Goal: Information Seeking & Learning: Learn about a topic

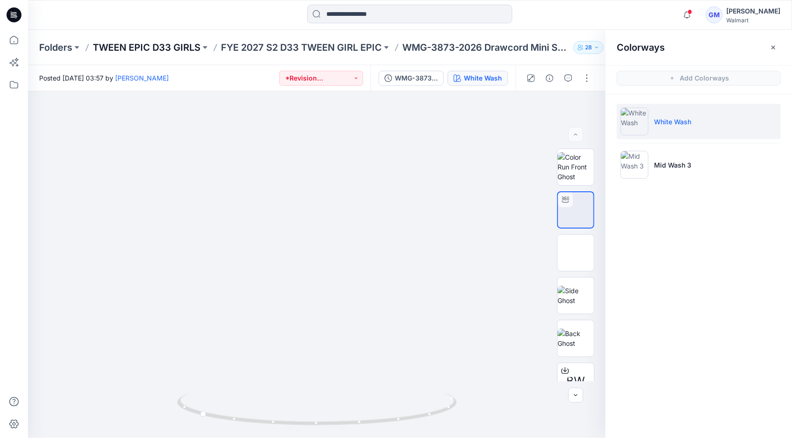
click at [181, 44] on p "TWEEN EPIC D33 GIRLS" at bounding box center [147, 47] width 108 height 13
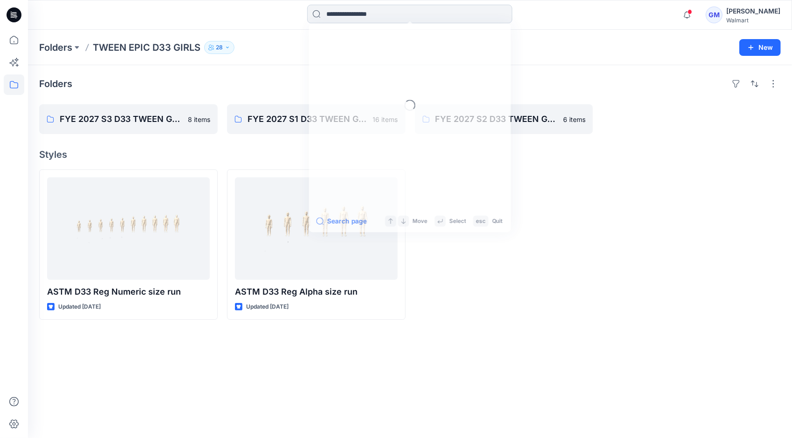
click at [400, 15] on input at bounding box center [409, 14] width 205 height 19
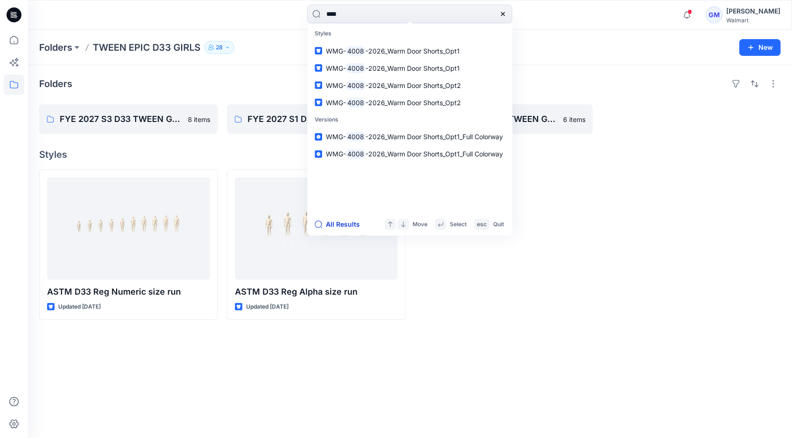
type input "****"
click at [342, 219] on button "All Results" at bounding box center [340, 224] width 51 height 11
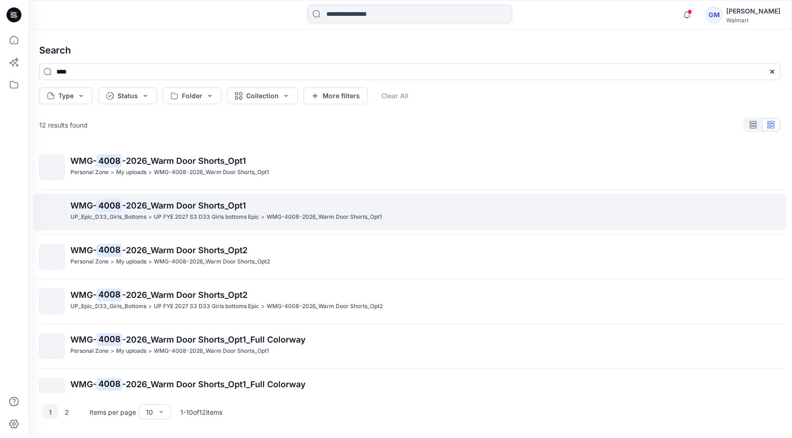
click at [188, 205] on span "-2026_Warm Door Shorts_Opt1" at bounding box center [184, 206] width 124 height 10
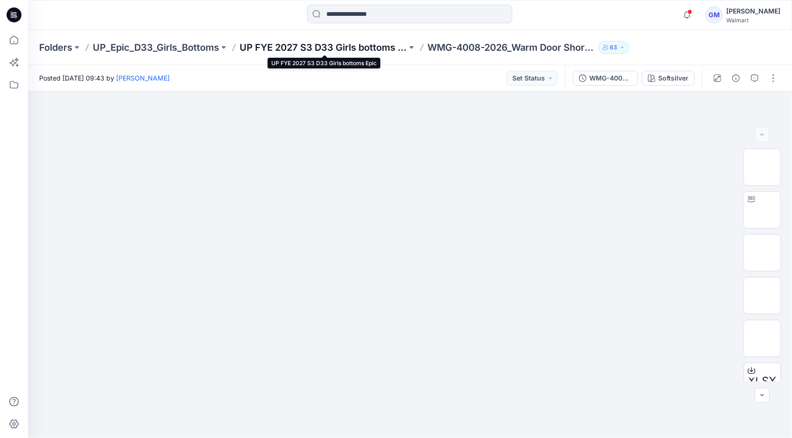
click at [337, 42] on p "UP FYE 2027 S3 D33 Girls bottoms Epic" at bounding box center [323, 47] width 167 height 13
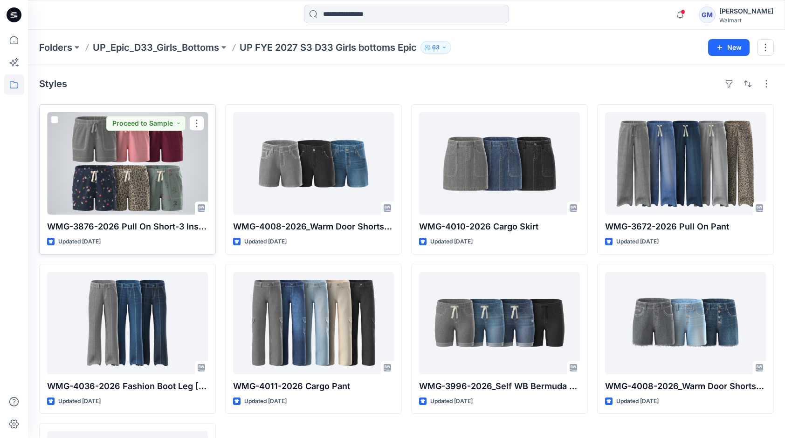
click at [120, 164] on div at bounding box center [127, 163] width 161 height 103
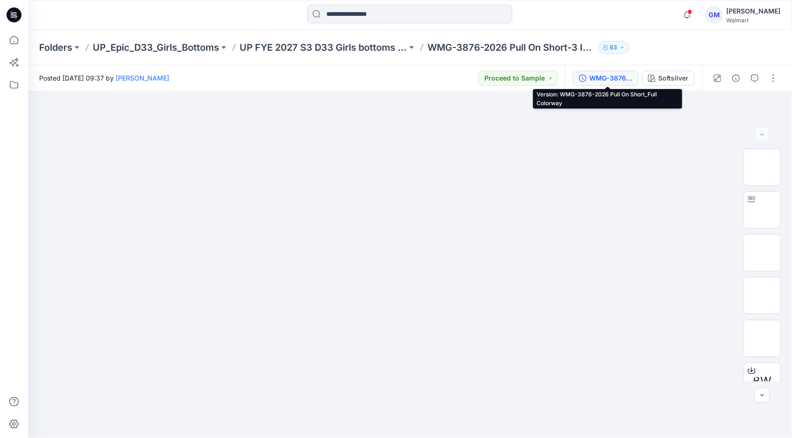
click at [609, 81] on div "WMG-3876-2026 Pull On Short_Full Colorway" at bounding box center [610, 78] width 43 height 10
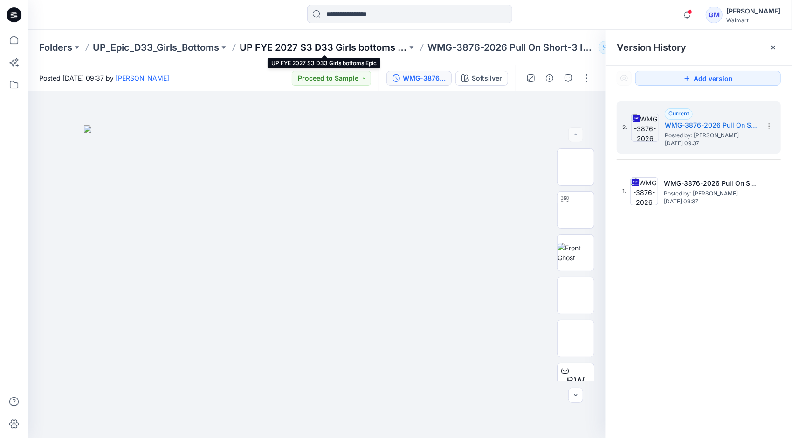
click at [370, 44] on p "UP FYE 2027 S3 D33 Girls bottoms Epic" at bounding box center [323, 47] width 167 height 13
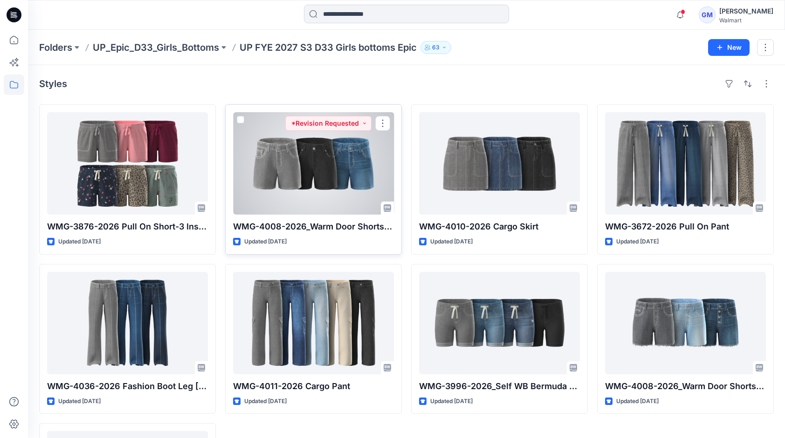
click at [316, 191] on div at bounding box center [313, 163] width 161 height 103
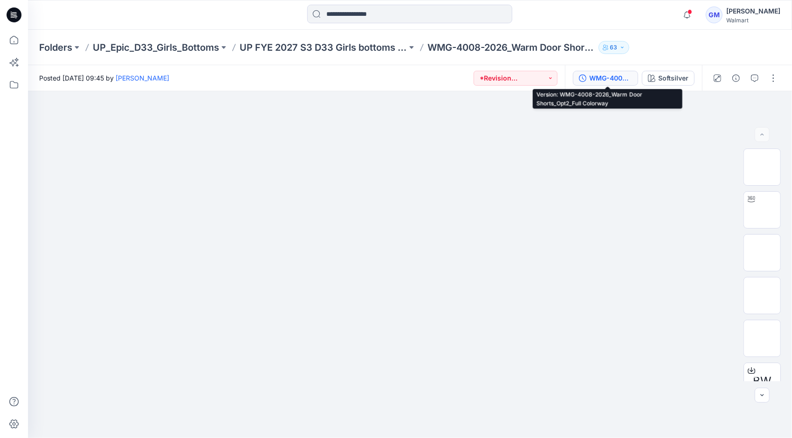
click at [603, 78] on div "WMG-4008-2026_Warm Door Shorts_Opt2_Full Colorway" at bounding box center [610, 78] width 43 height 10
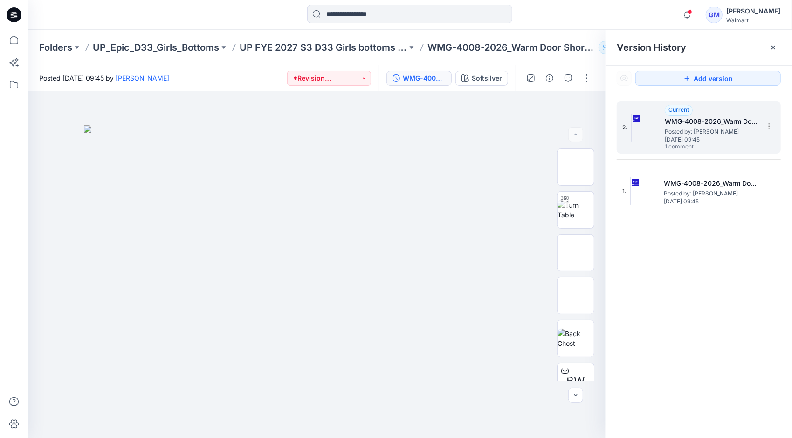
click at [705, 137] on span "[DATE] 09:45" at bounding box center [710, 140] width 93 height 7
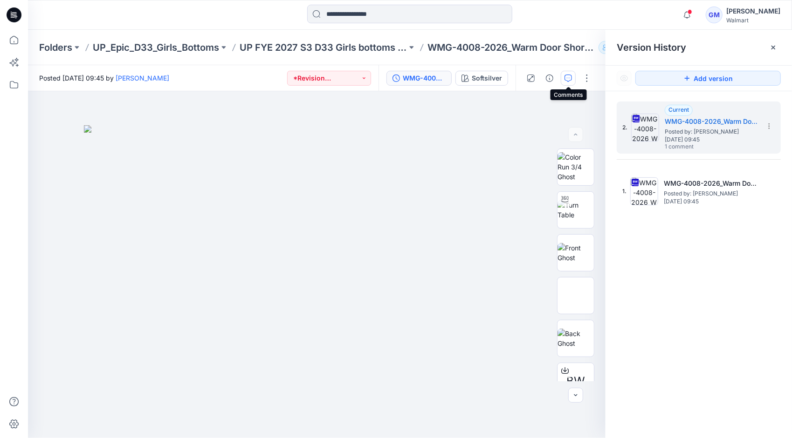
click at [573, 76] on button "button" at bounding box center [568, 78] width 15 height 15
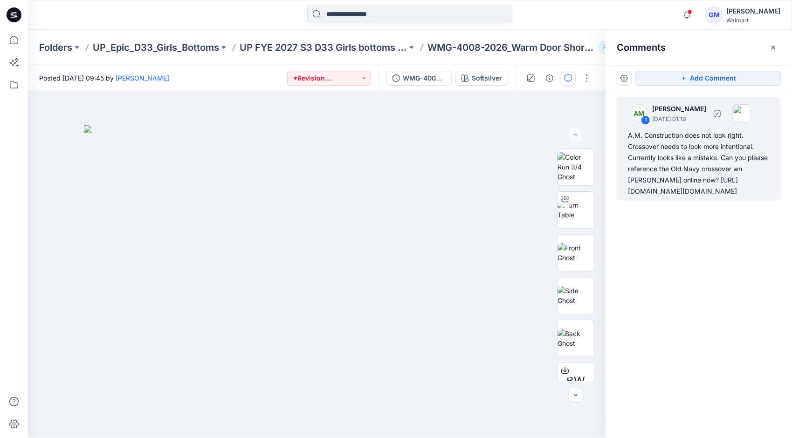
click at [713, 165] on div "A.M. Construction does not look right. Crossover needs to look more intentional…" at bounding box center [699, 163] width 142 height 67
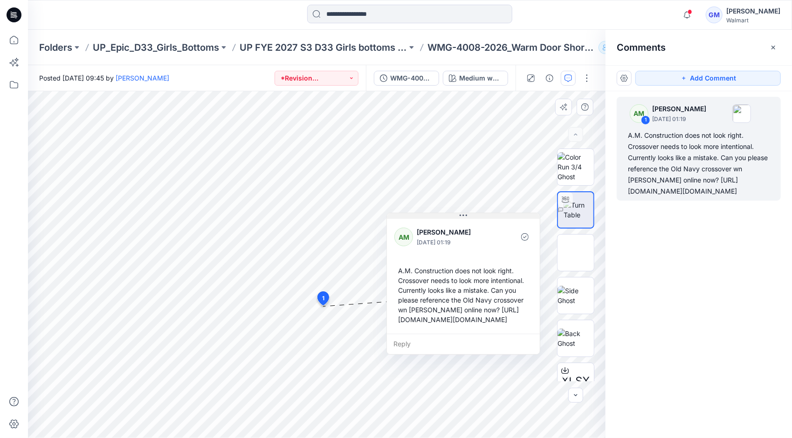
drag, startPoint x: 425, startPoint y: 286, endPoint x: 463, endPoint y: 218, distance: 78.0
click at [463, 218] on icon at bounding box center [462, 215] width 7 height 7
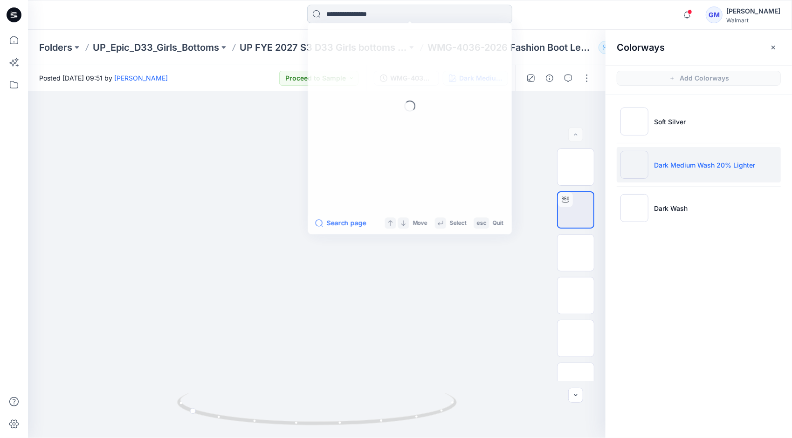
click at [379, 17] on input at bounding box center [409, 14] width 205 height 19
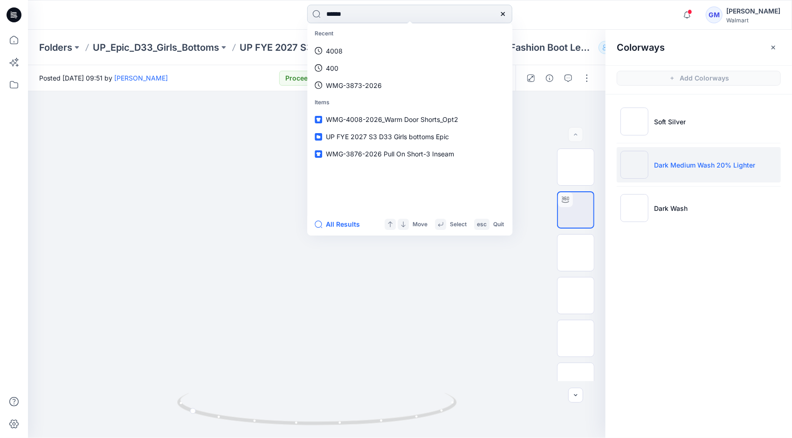
type input "******"
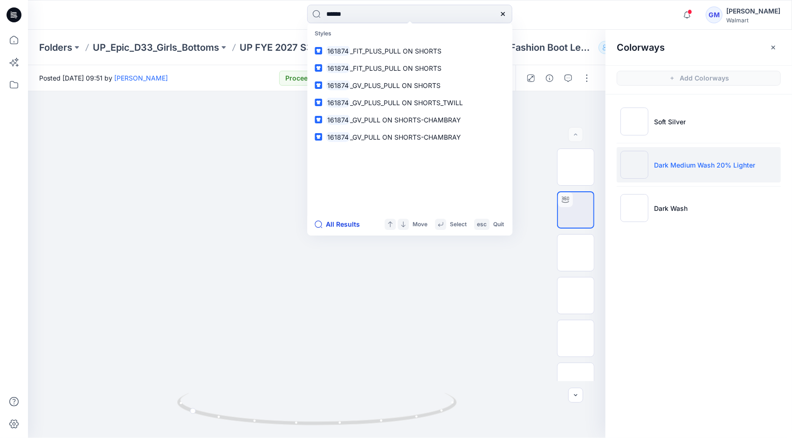
click at [335, 227] on button "All Results" at bounding box center [340, 224] width 51 height 11
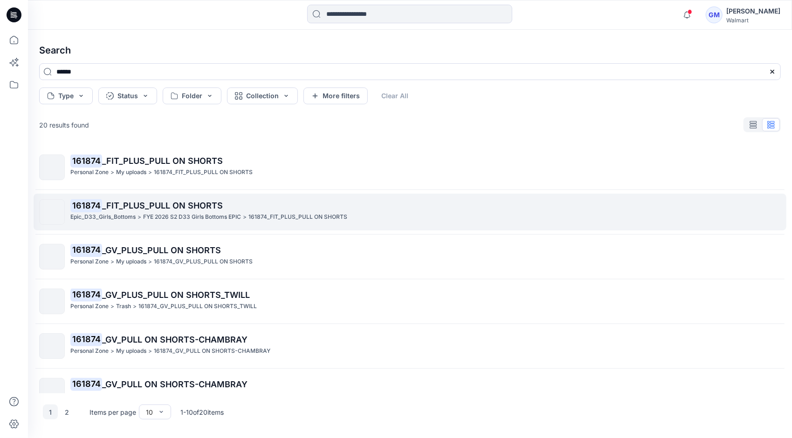
click at [148, 216] on p "FYE 2026 S2 D33 Girls Bottoms EPIC" at bounding box center [192, 217] width 98 height 10
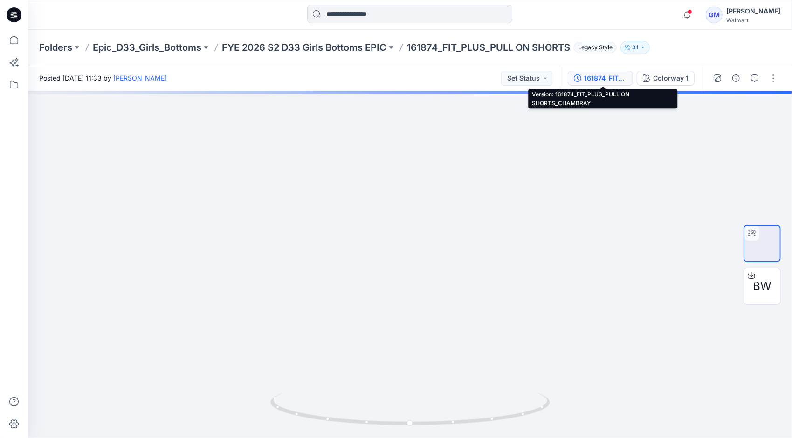
click at [600, 75] on div "161874_FIT_PLUS_PULL ON SHORTS_CHAMBRAY" at bounding box center [605, 78] width 43 height 10
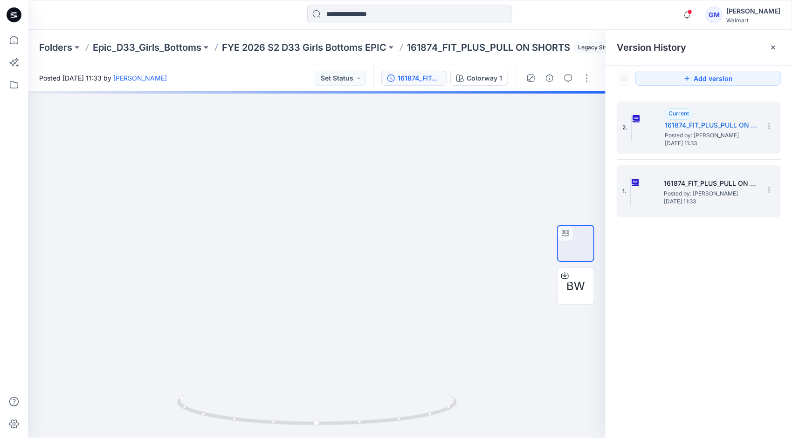
click at [708, 189] on span "Posted by: [PERSON_NAME]" at bounding box center [710, 193] width 93 height 9
click at [705, 132] on span "Posted by: [PERSON_NAME]" at bounding box center [710, 135] width 93 height 9
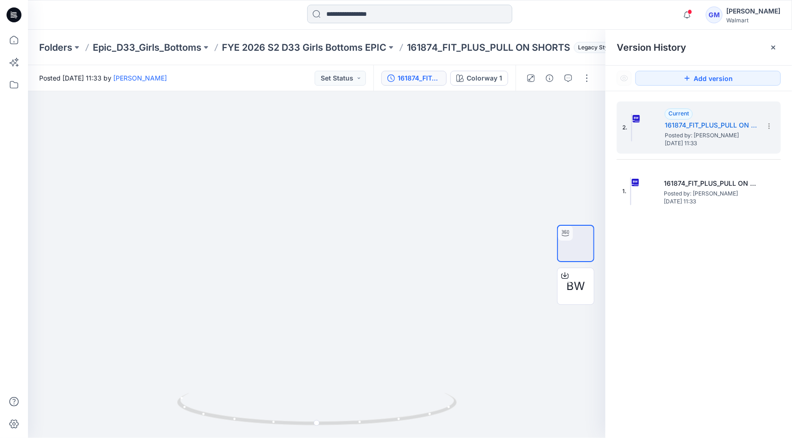
click at [372, 11] on input at bounding box center [409, 14] width 205 height 19
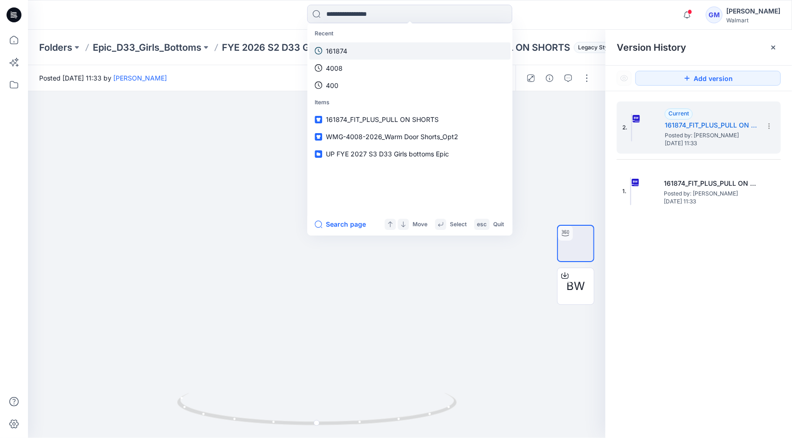
click at [352, 44] on link "161874" at bounding box center [409, 50] width 201 height 17
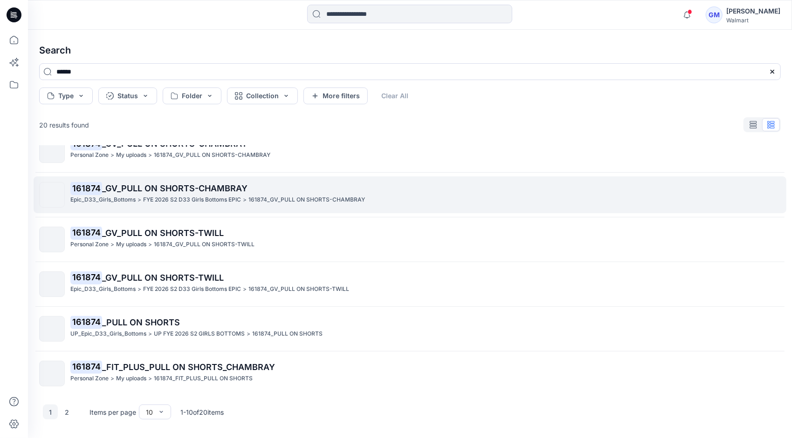
scroll to position [197, 0]
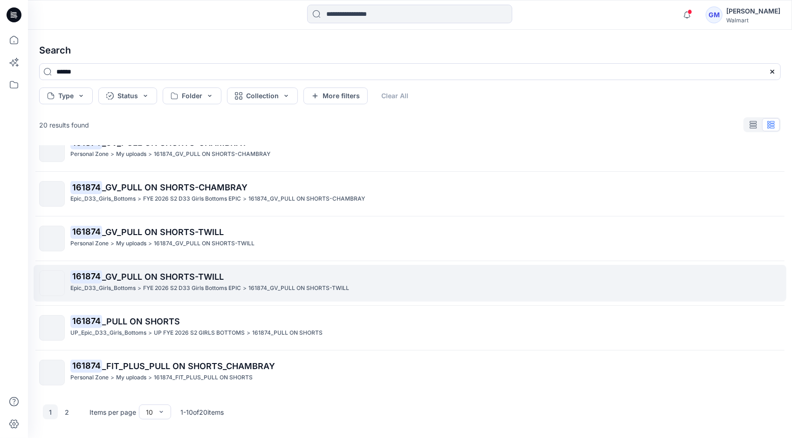
click at [128, 284] on p "Epic_D33_Girls_Bottoms" at bounding box center [102, 289] width 65 height 10
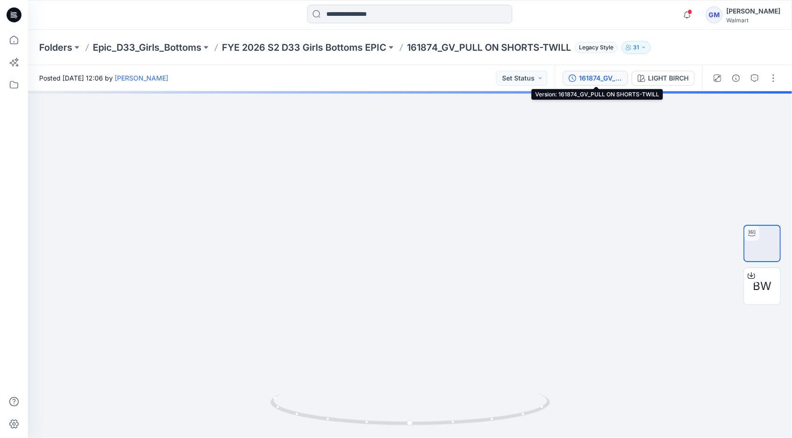
click at [607, 78] on div "161874_GV_PULL ON SHORTS-TWILL" at bounding box center [600, 78] width 43 height 10
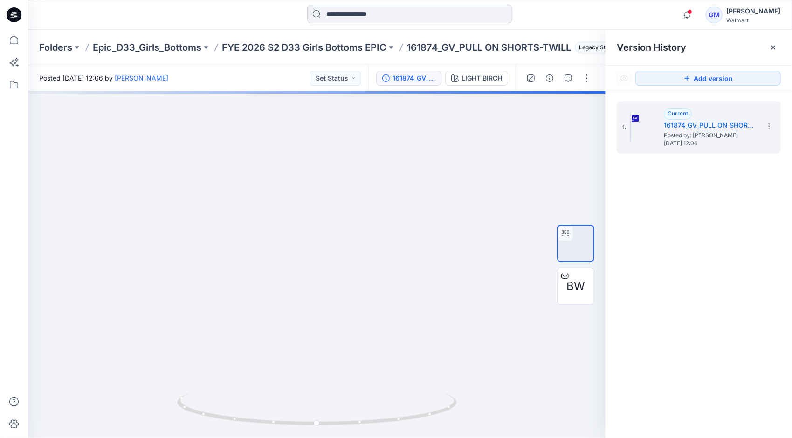
click at [384, 6] on input at bounding box center [409, 14] width 205 height 19
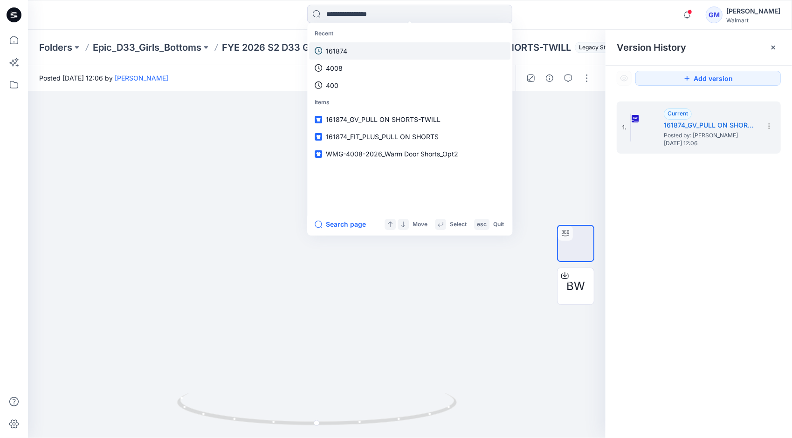
click at [349, 47] on link "161874" at bounding box center [409, 50] width 201 height 17
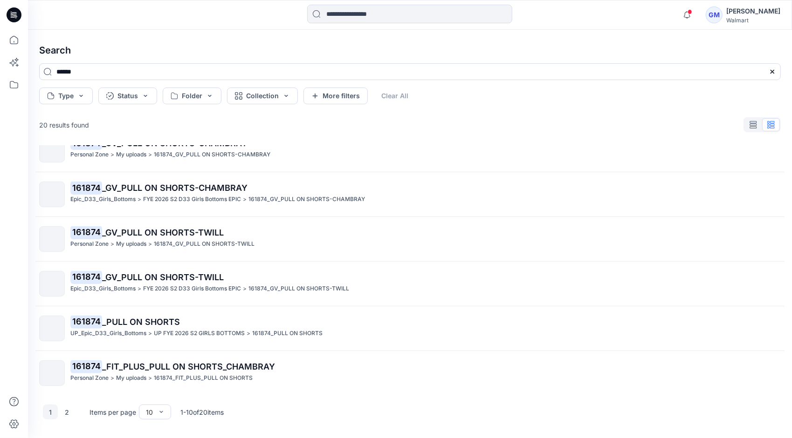
scroll to position [197, 0]
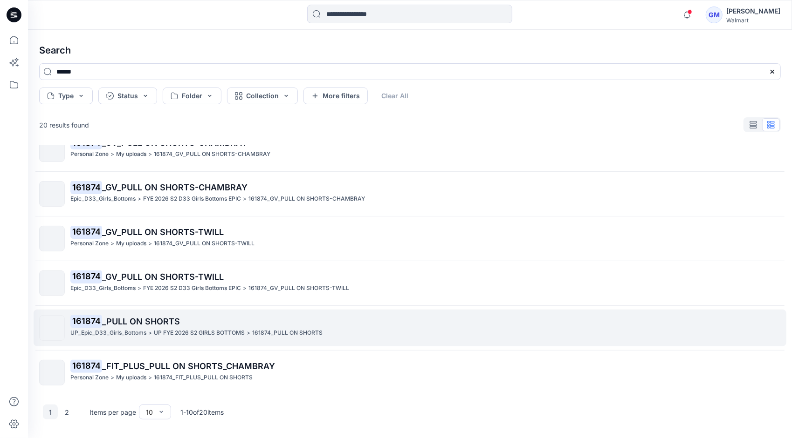
click at [138, 329] on p "UP_Epic_D33_Girls_Bottoms" at bounding box center [108, 334] width 76 height 10
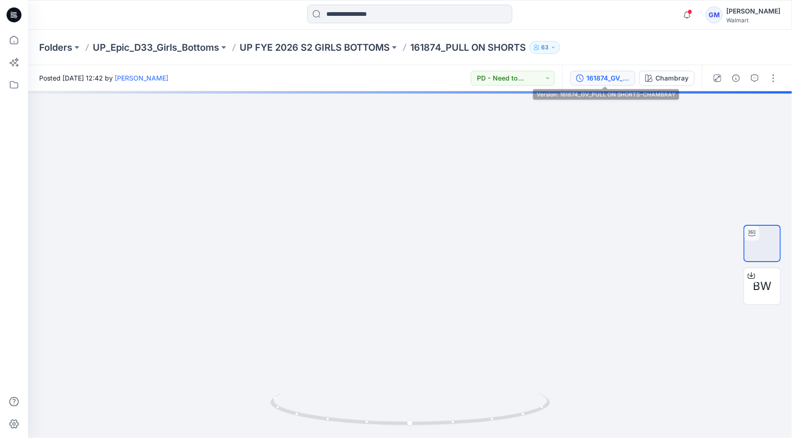
click at [613, 75] on div "161874_GV_PULL ON SHORTS-CHAMBRAY" at bounding box center [607, 78] width 43 height 10
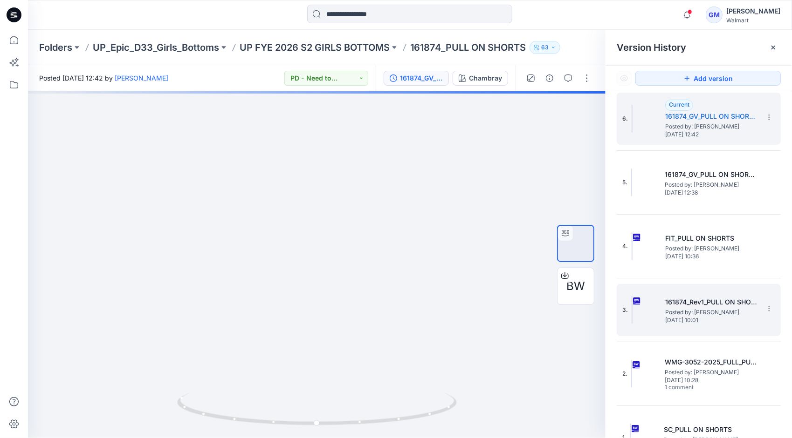
scroll to position [30, 0]
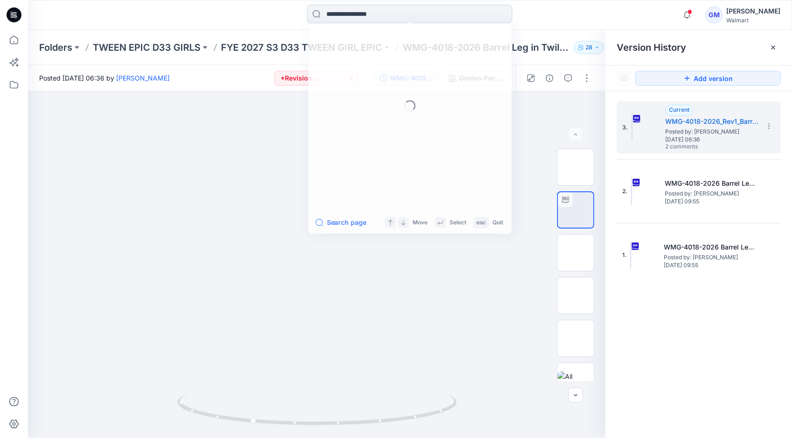
click at [356, 15] on input at bounding box center [409, 14] width 205 height 19
type input "****"
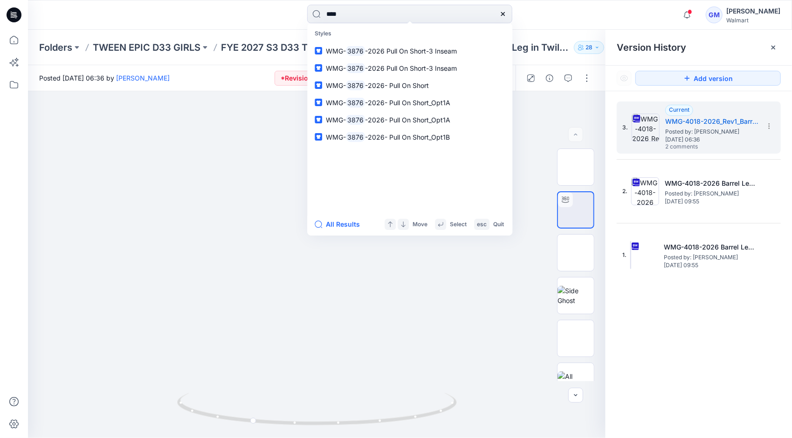
click at [339, 226] on button "All Results" at bounding box center [340, 224] width 51 height 11
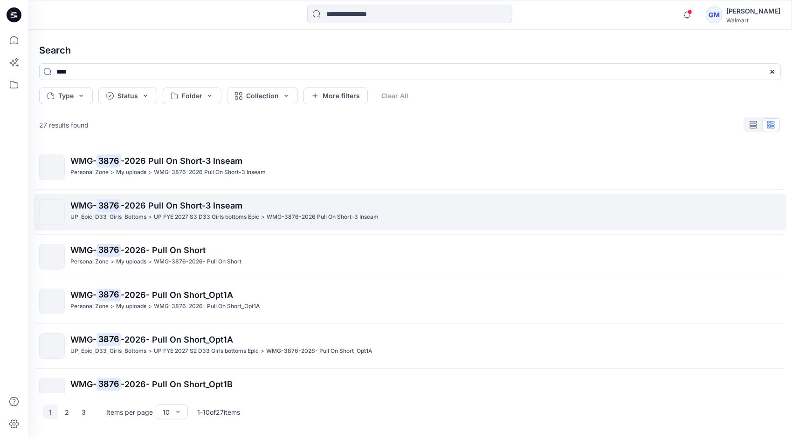
click at [162, 209] on span "-2026 Pull On Short-3 Inseam" at bounding box center [182, 206] width 122 height 10
